Goal: Register for event/course

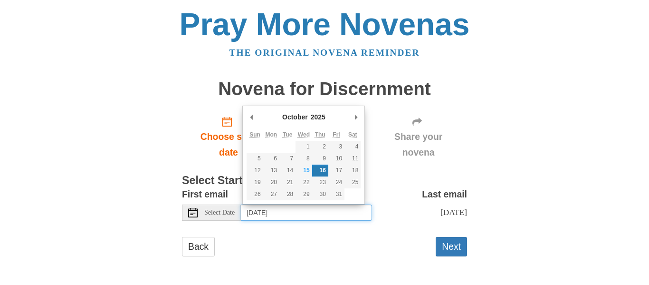
click at [268, 212] on input "Thursday, October 16th" at bounding box center [306, 212] width 131 height 16
type input "Wednesday, October 15th"
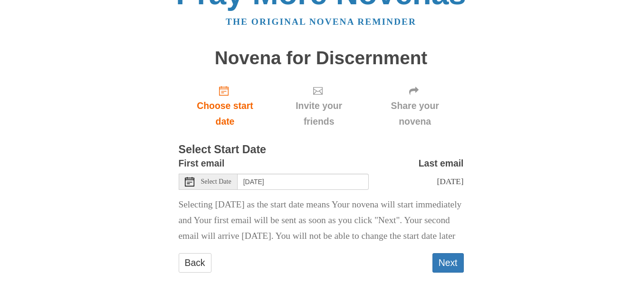
scroll to position [48, 0]
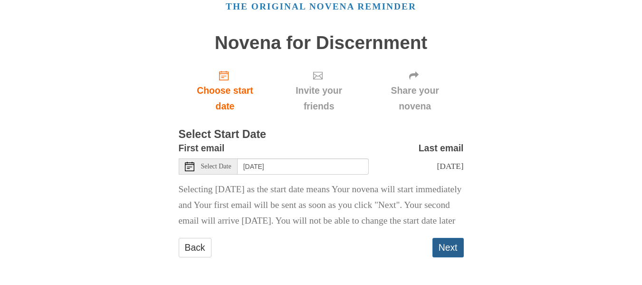
click at [445, 256] on button "Next" at bounding box center [447, 247] width 31 height 19
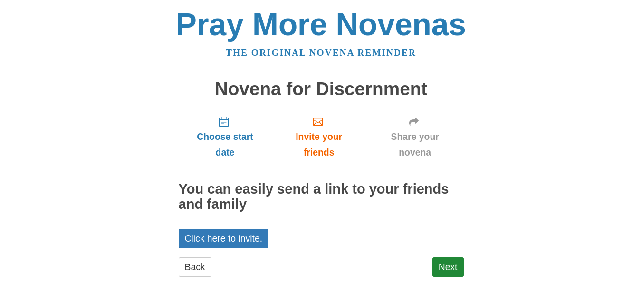
scroll to position [19, 0]
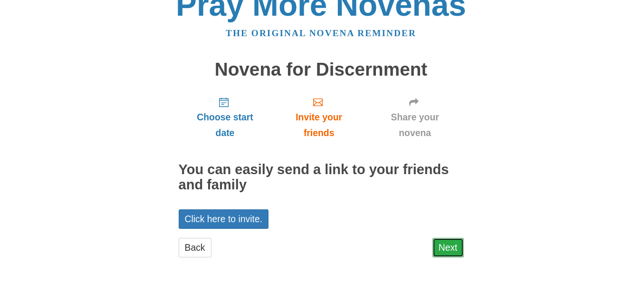
click at [446, 244] on link "Next" at bounding box center [447, 247] width 31 height 19
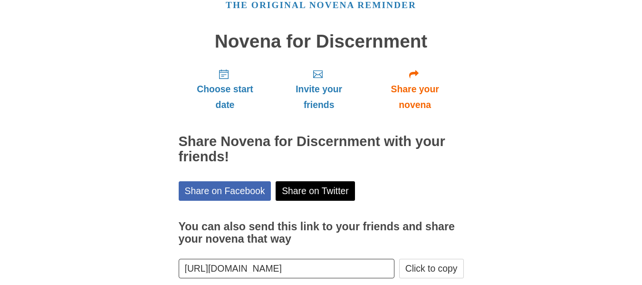
scroll to position [97, 0]
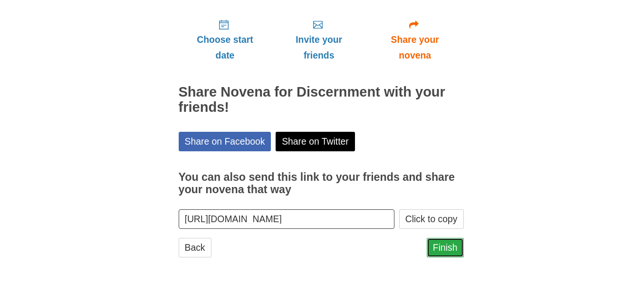
click at [448, 246] on link "Finish" at bounding box center [445, 247] width 37 height 19
